Goal: Task Accomplishment & Management: Manage account settings

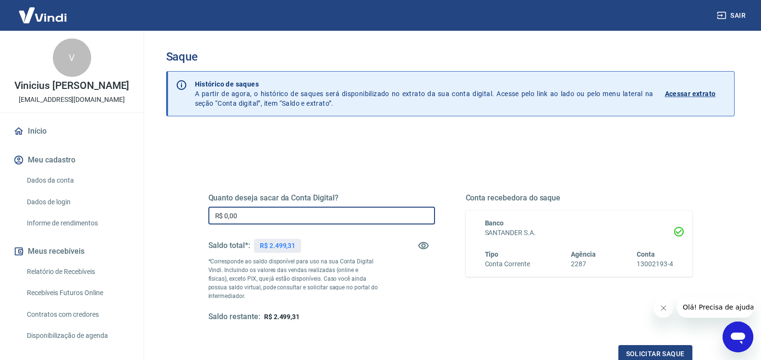
click at [242, 213] on input "R$ 0,00" at bounding box center [321, 215] width 227 height 18
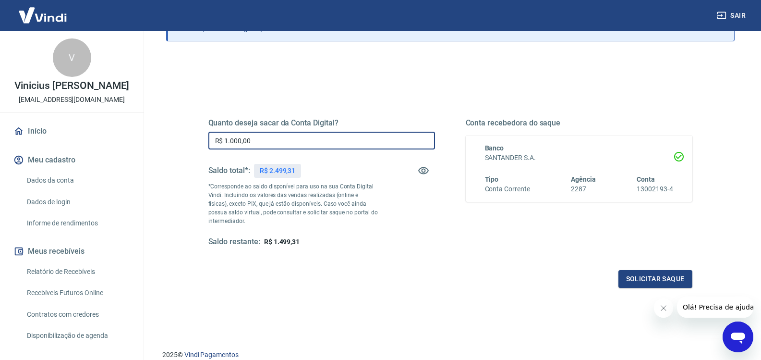
scroll to position [115, 0]
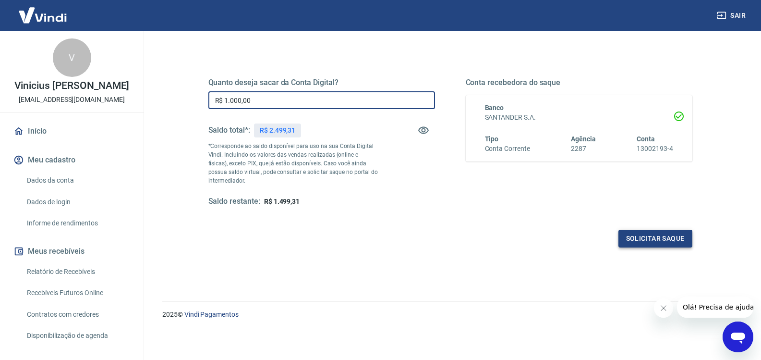
click at [655, 237] on button "Solicitar saque" at bounding box center [655, 239] width 74 height 18
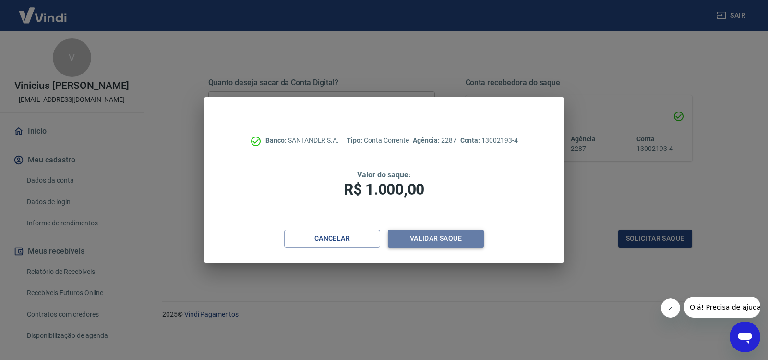
click at [443, 241] on button "Validar saque" at bounding box center [436, 239] width 96 height 18
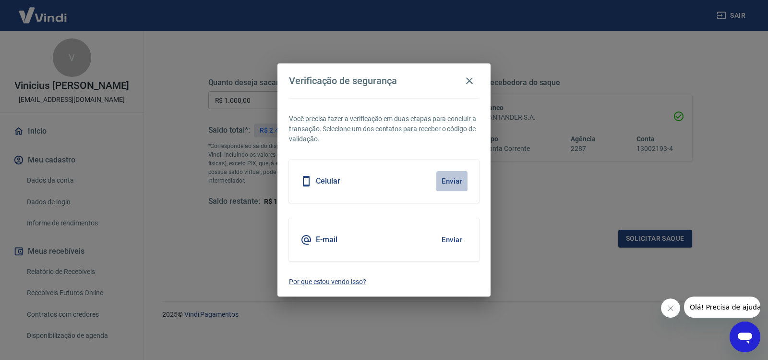
click at [446, 181] on button "Enviar" at bounding box center [451, 181] width 31 height 20
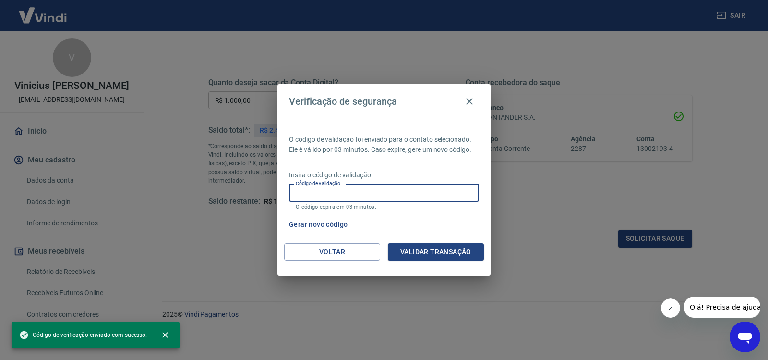
click at [382, 199] on input "Código de validação" at bounding box center [384, 193] width 190 height 18
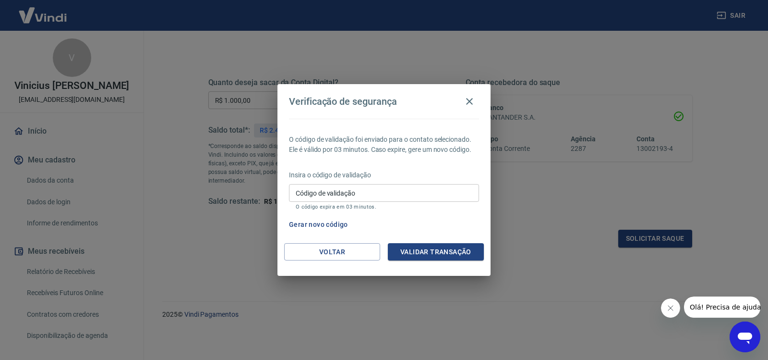
click at [488, 332] on div "Verificação de segurança O código de validação foi enviado para o contato selec…" at bounding box center [384, 180] width 768 height 360
click at [315, 224] on button "Gerar novo código" at bounding box center [318, 225] width 67 height 18
click at [313, 257] on button "Voltar" at bounding box center [332, 252] width 96 height 18
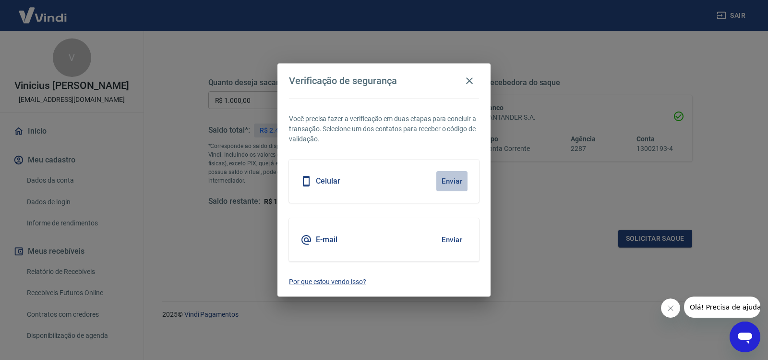
click at [451, 176] on button "Enviar" at bounding box center [451, 181] width 31 height 20
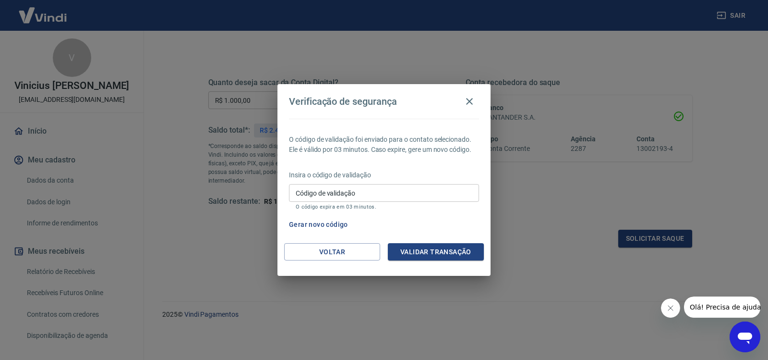
click at [451, 176] on p "Insira o código de validação" at bounding box center [384, 175] width 190 height 10
click at [445, 167] on div "O código de validação foi enviado para o contato selecionado. Ele é válido por …" at bounding box center [384, 181] width 213 height 124
click at [338, 251] on button "Voltar" at bounding box center [332, 252] width 96 height 18
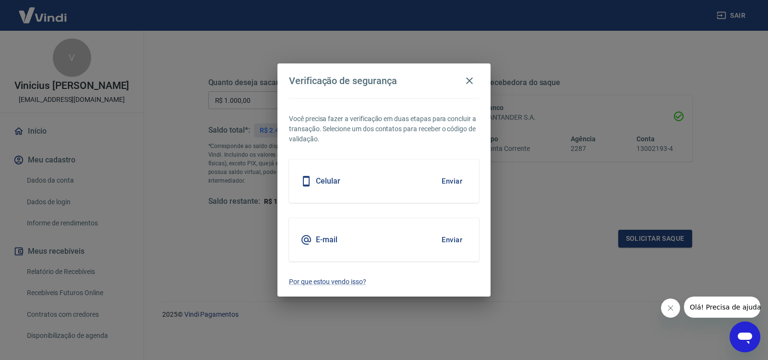
click at [548, 277] on div "Verificação de segurança Você precisa fazer a verificação em duas etapas para c…" at bounding box center [384, 180] width 768 height 360
click at [469, 80] on icon "button" at bounding box center [469, 80] width 7 height 7
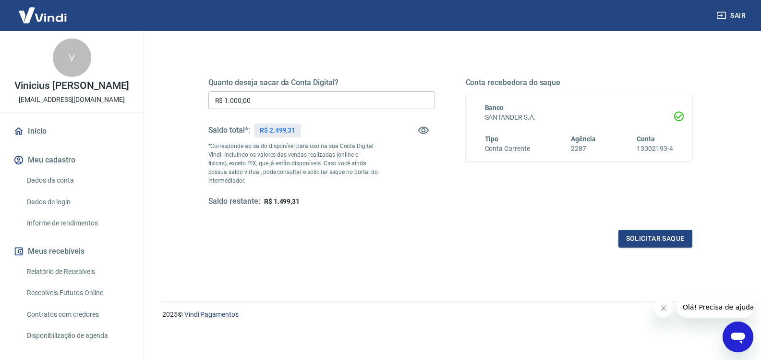
click at [385, 280] on div "Quanto deseja sacar da Conta Digital? R$ 1.000,00 ​ Saldo total*: R$ 2.499,31 *…" at bounding box center [450, 187] width 569 height 343
click at [427, 276] on div "Quanto deseja sacar da Conta Digital? R$ 1.000,00 ​ Saldo total*: R$ 2.499,31 *…" at bounding box center [450, 187] width 569 height 343
drag, startPoint x: 263, startPoint y: 95, endPoint x: 210, endPoint y: 96, distance: 52.3
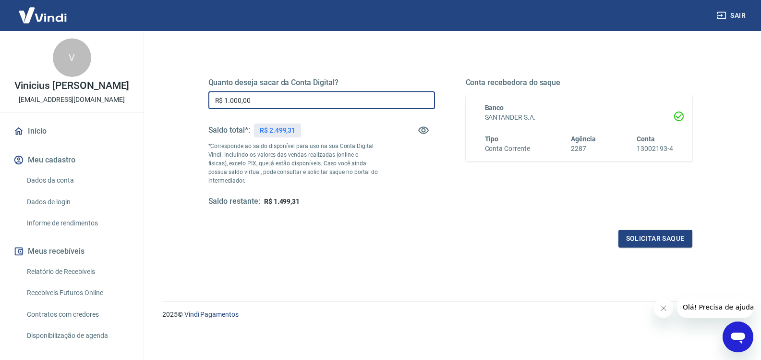
click at [210, 96] on input "R$ 1.000,00" at bounding box center [321, 100] width 227 height 18
type input "R$ 1.000,00"
click at [395, 284] on div "Quanto deseja sacar da Conta Digital? R$ 1.000,00 ​ Saldo total*: R$ 2.499,31 *…" at bounding box center [450, 187] width 569 height 343
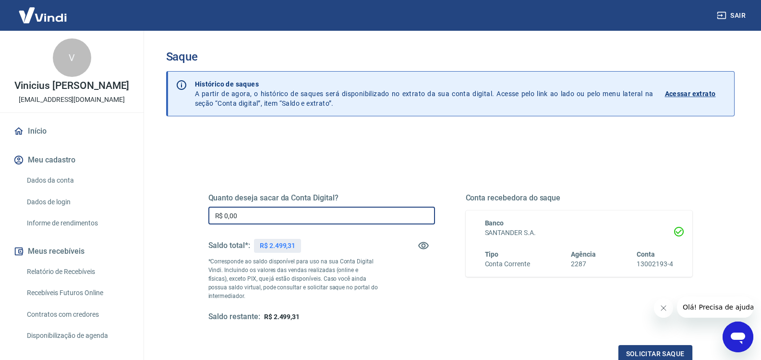
click at [303, 212] on input "R$ 0,00" at bounding box center [321, 215] width 227 height 18
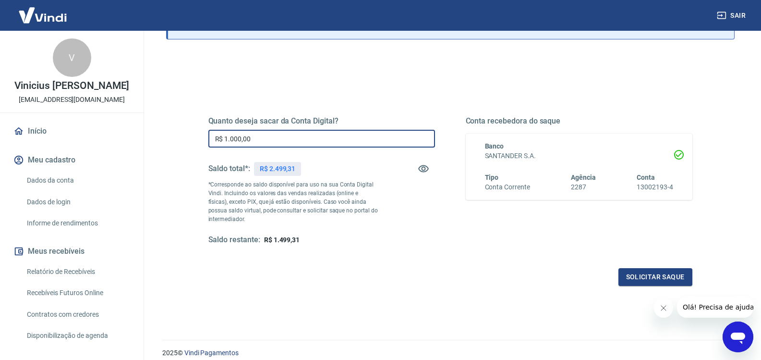
scroll to position [96, 0]
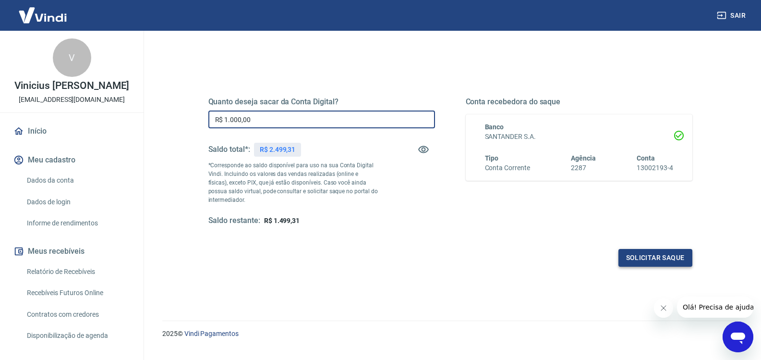
type input "R$ 1.000,00"
click at [638, 260] on button "Solicitar saque" at bounding box center [655, 258] width 74 height 18
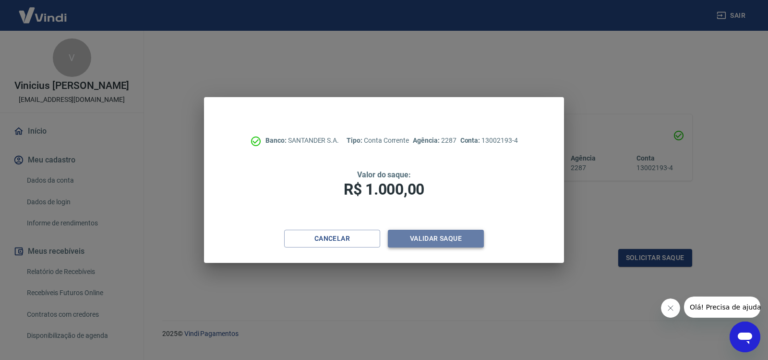
click at [448, 236] on button "Validar saque" at bounding box center [436, 239] width 96 height 18
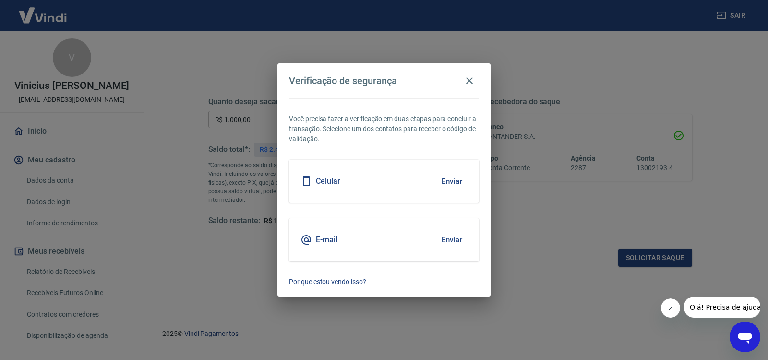
click at [366, 178] on div "Celular Enviar" at bounding box center [384, 180] width 190 height 43
click at [452, 183] on button "Enviar" at bounding box center [451, 181] width 31 height 20
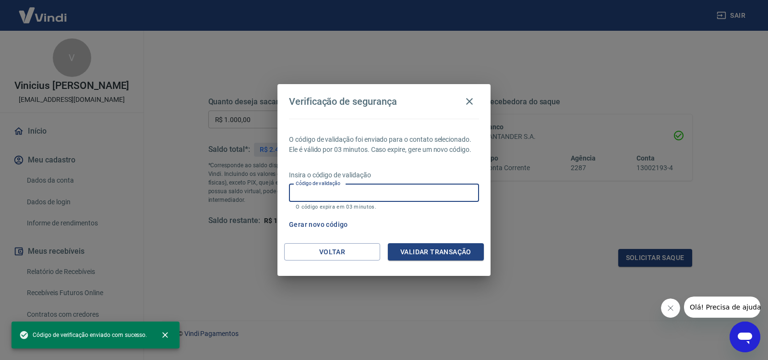
click at [430, 193] on input "Código de validação" at bounding box center [384, 193] width 190 height 18
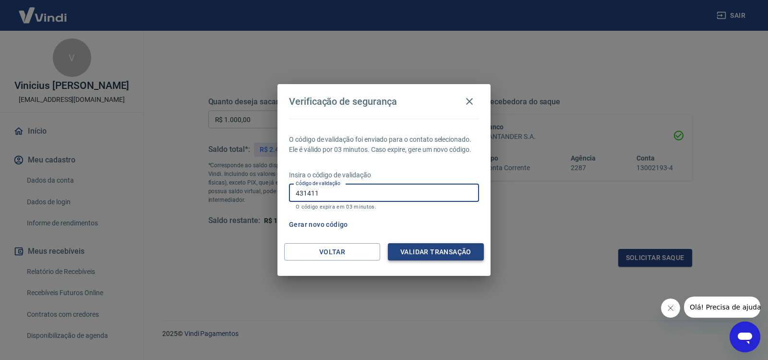
type input "431411"
click at [428, 249] on button "Validar transação" at bounding box center [436, 252] width 96 height 18
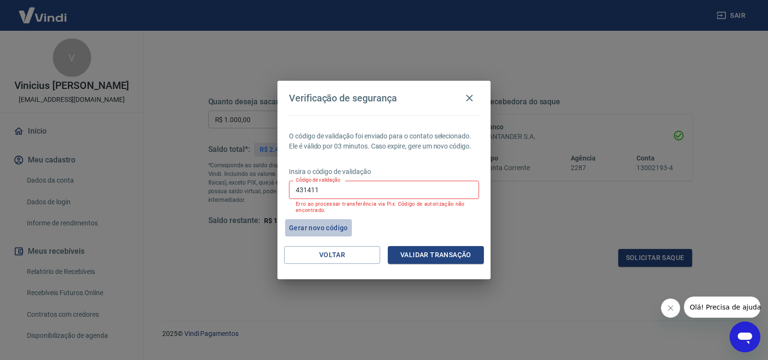
click at [316, 228] on button "Gerar novo código" at bounding box center [318, 228] width 67 height 18
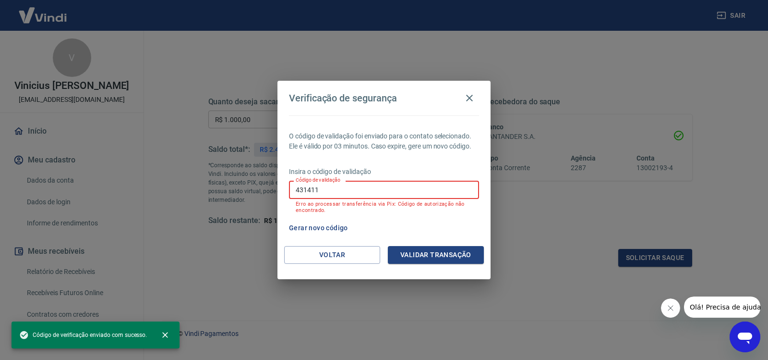
drag, startPoint x: 322, startPoint y: 185, endPoint x: 256, endPoint y: 185, distance: 65.8
click at [256, 185] on div "Verificação de segurança O código de validação foi enviado para o contato selec…" at bounding box center [384, 180] width 768 height 360
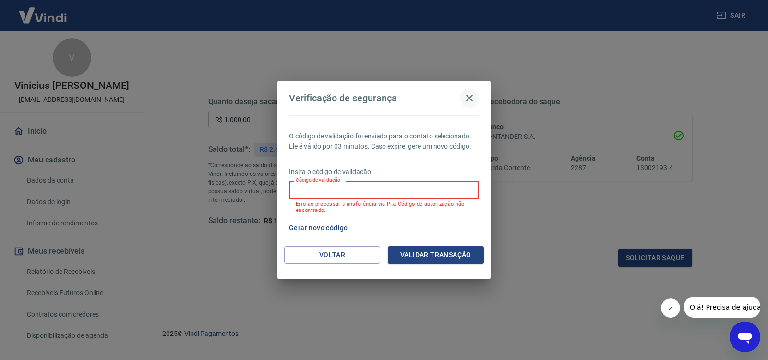
click at [461, 93] on button "button" at bounding box center [469, 97] width 19 height 19
